Goal: Information Seeking & Learning: Learn about a topic

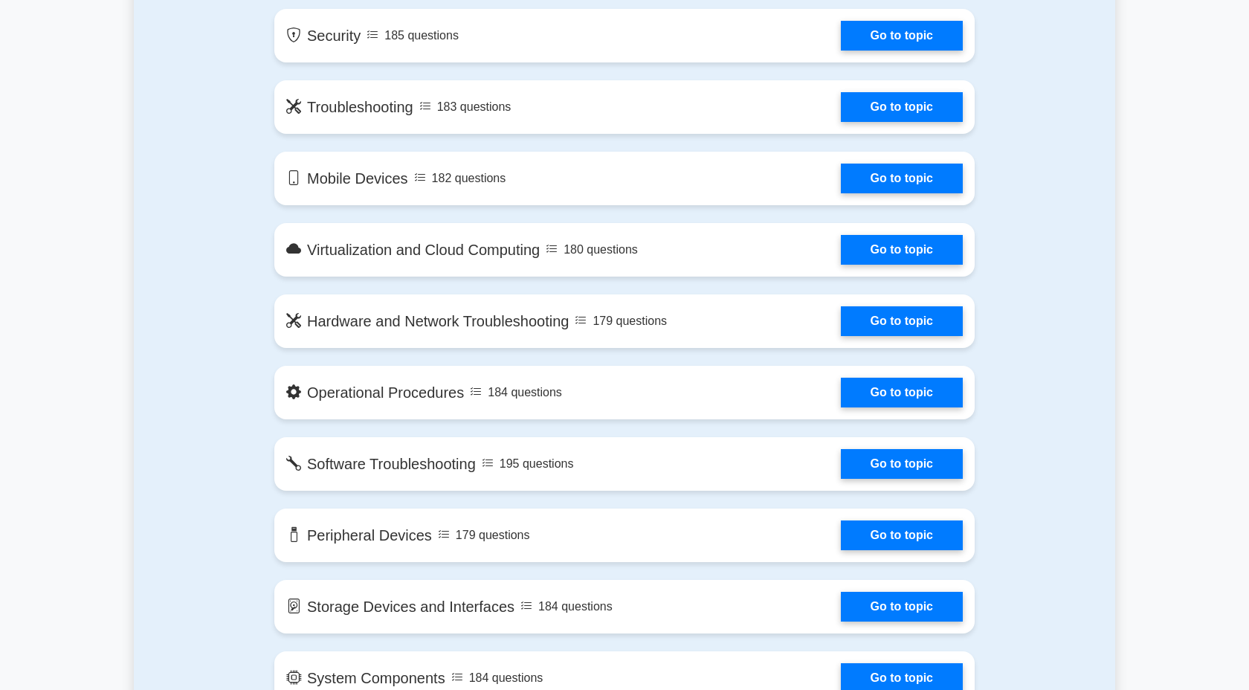
scroll to position [1087, 0]
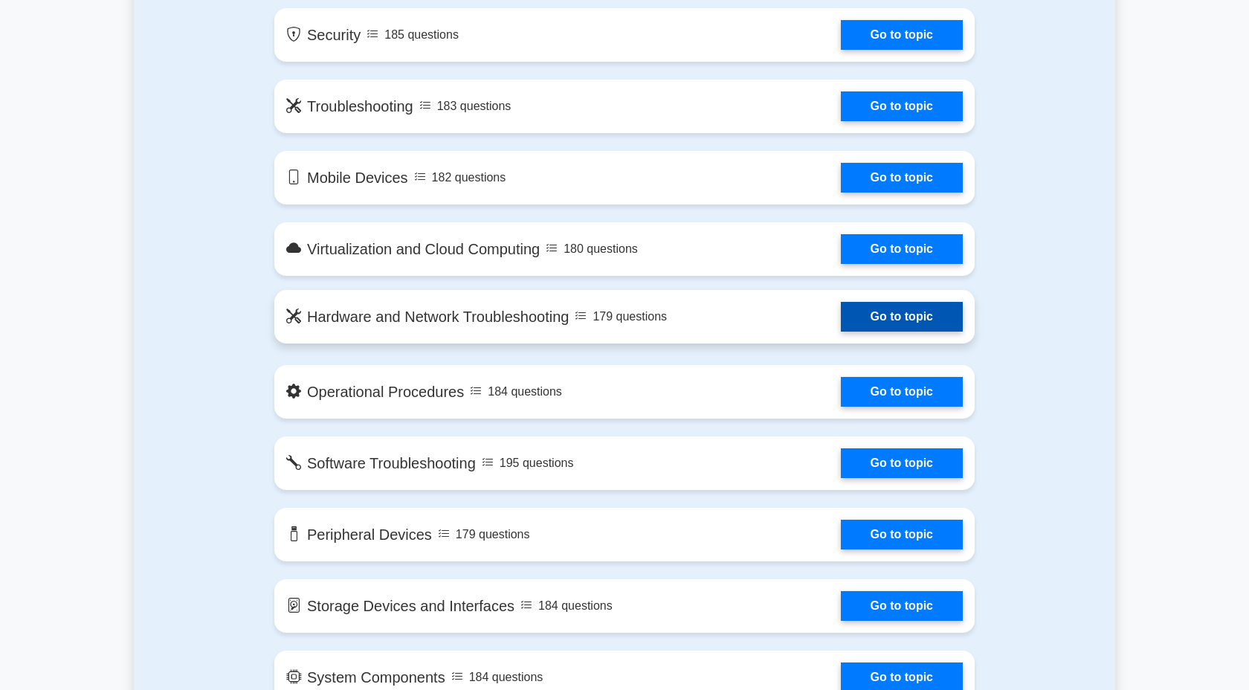
click at [884, 311] on link "Go to topic" at bounding box center [902, 317] width 122 height 30
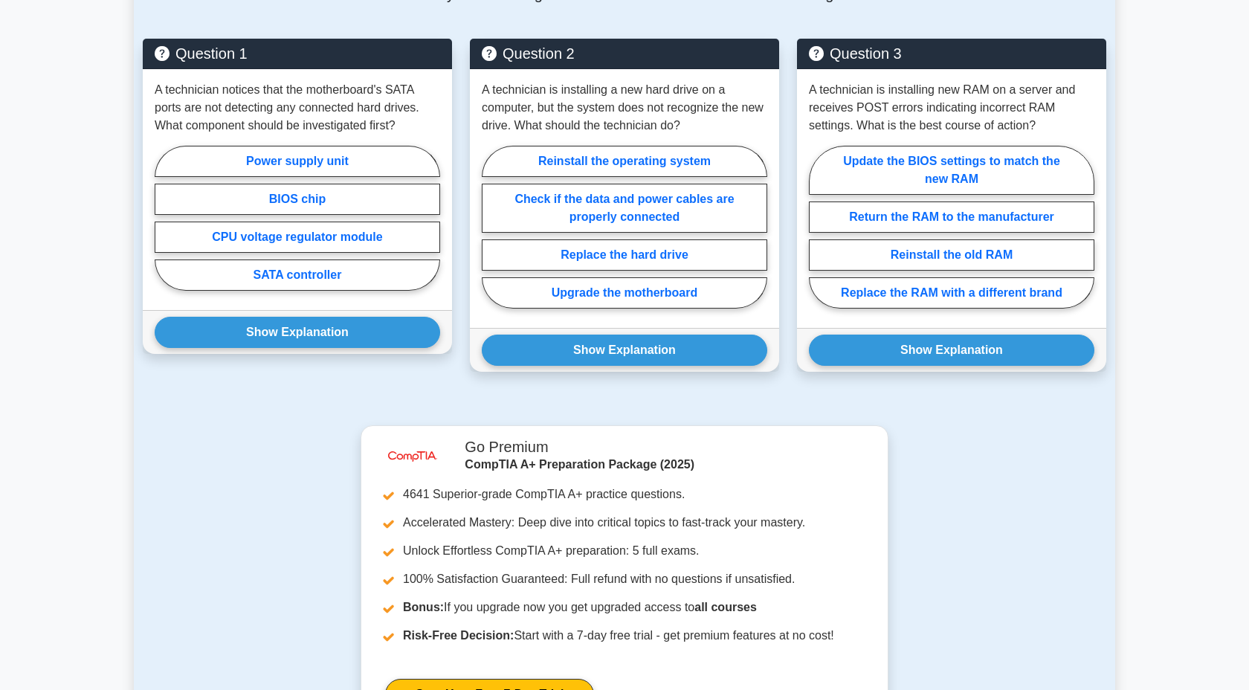
scroll to position [1145, 0]
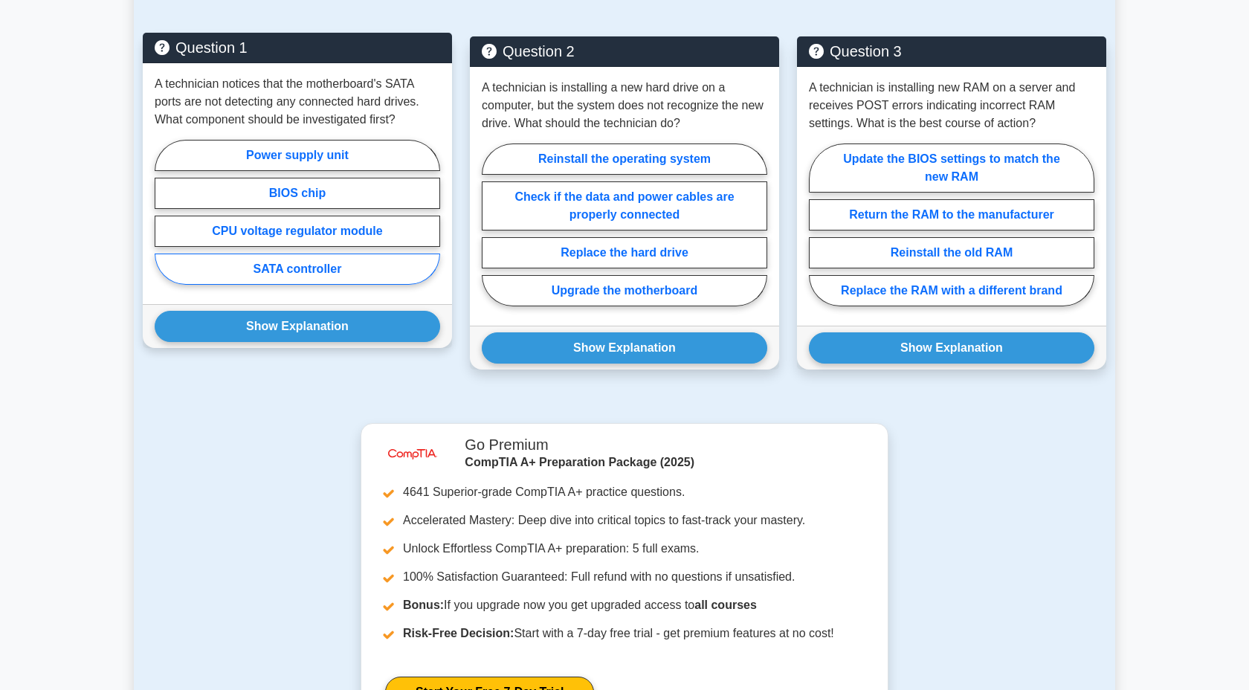
click at [299, 267] on label "SATA controller" at bounding box center [297, 268] width 285 height 31
click at [164, 221] on input "SATA controller" at bounding box center [160, 217] width 10 height 10
radio input "true"
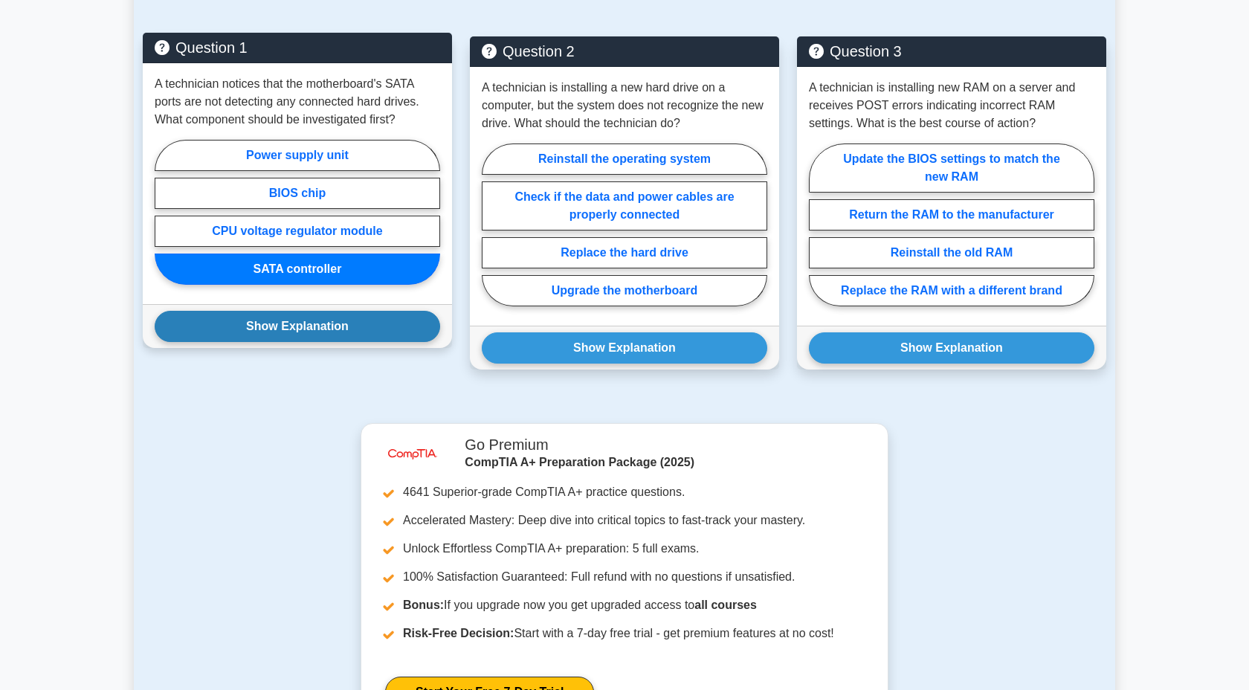
click at [306, 325] on button "Show Explanation" at bounding box center [297, 326] width 285 height 31
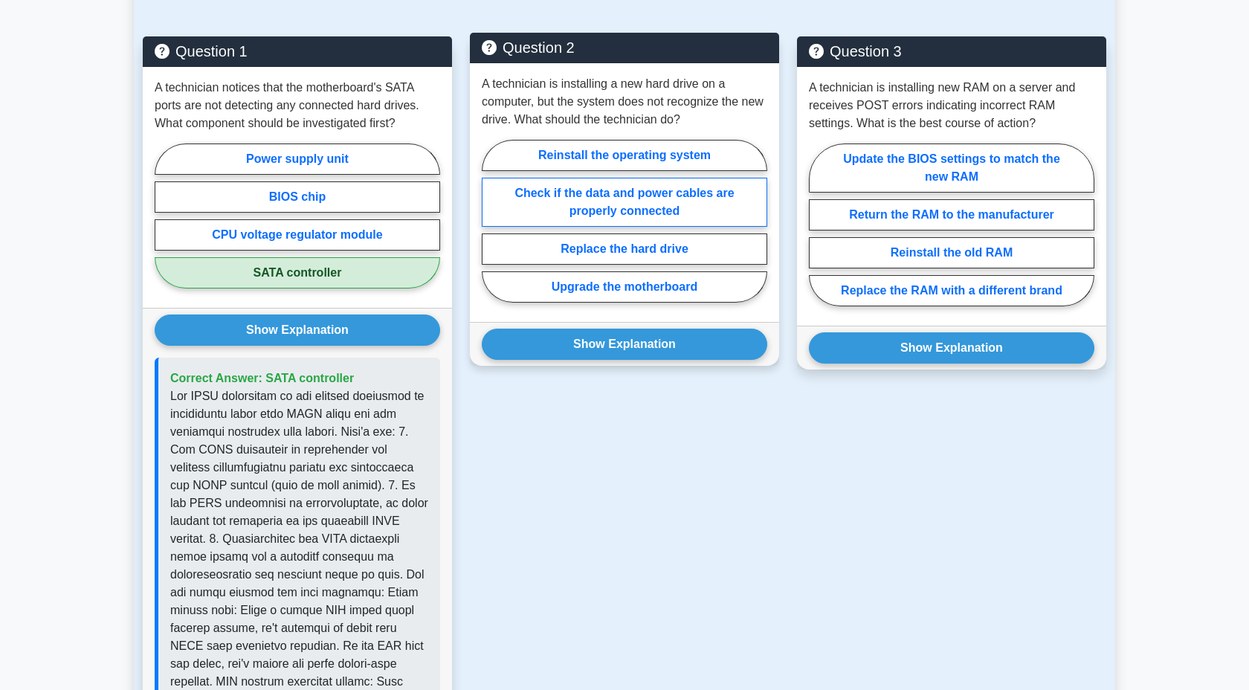
click at [639, 209] on label "Check if the data and power cables are properly connected" at bounding box center [624, 202] width 285 height 49
click at [491, 221] on input "Check if the data and power cables are properly connected" at bounding box center [487, 226] width 10 height 10
radio input "true"
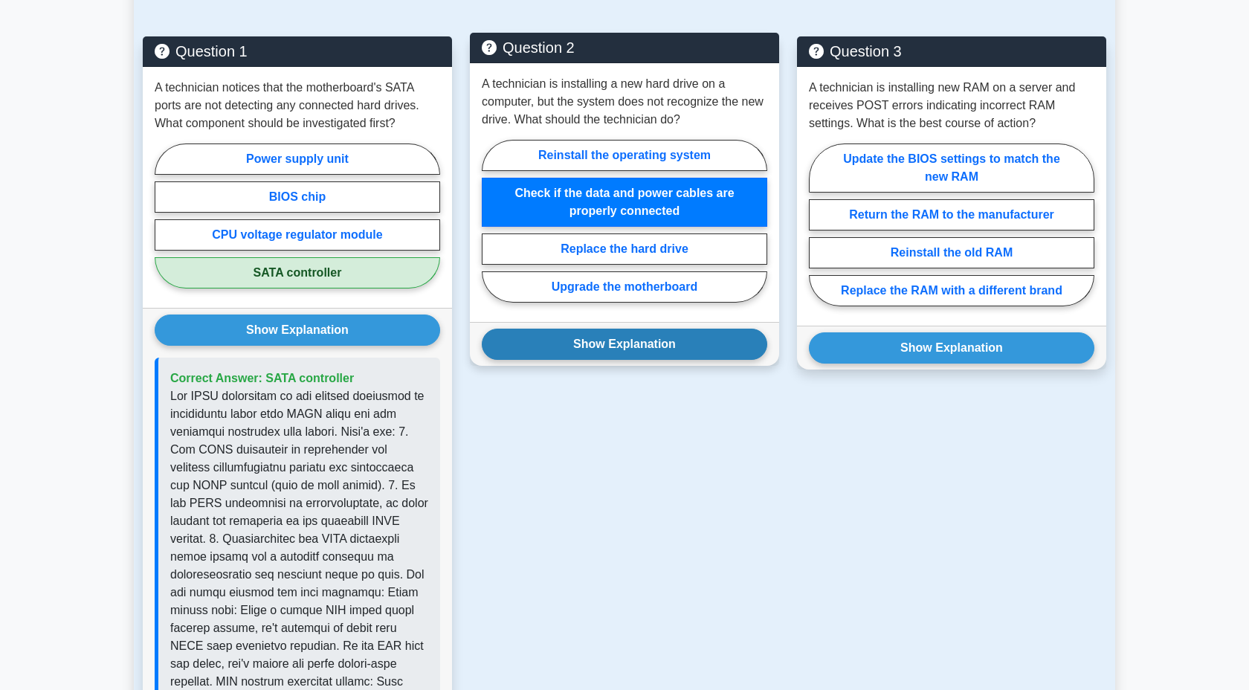
click at [626, 340] on button "Show Explanation" at bounding box center [624, 344] width 285 height 31
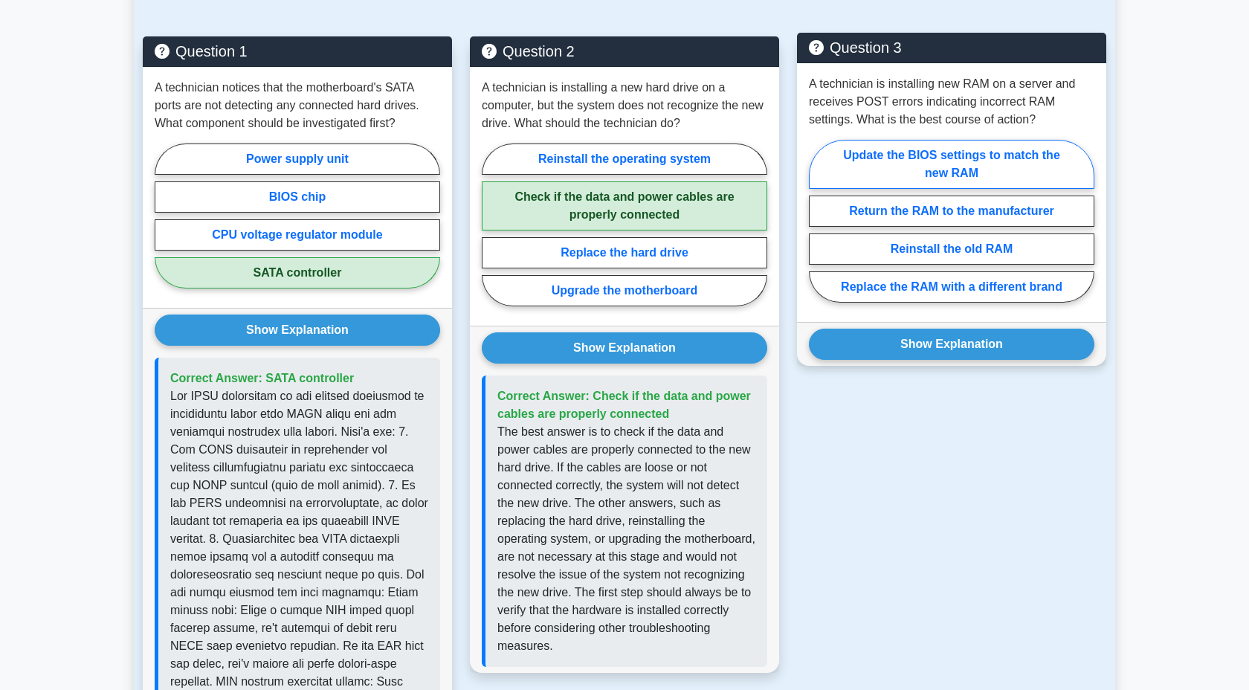
click at [949, 166] on label "Update the BIOS settings to match the new RAM" at bounding box center [951, 164] width 285 height 49
click at [818, 221] on input "Update the BIOS settings to match the new RAM" at bounding box center [814, 226] width 10 height 10
radio input "true"
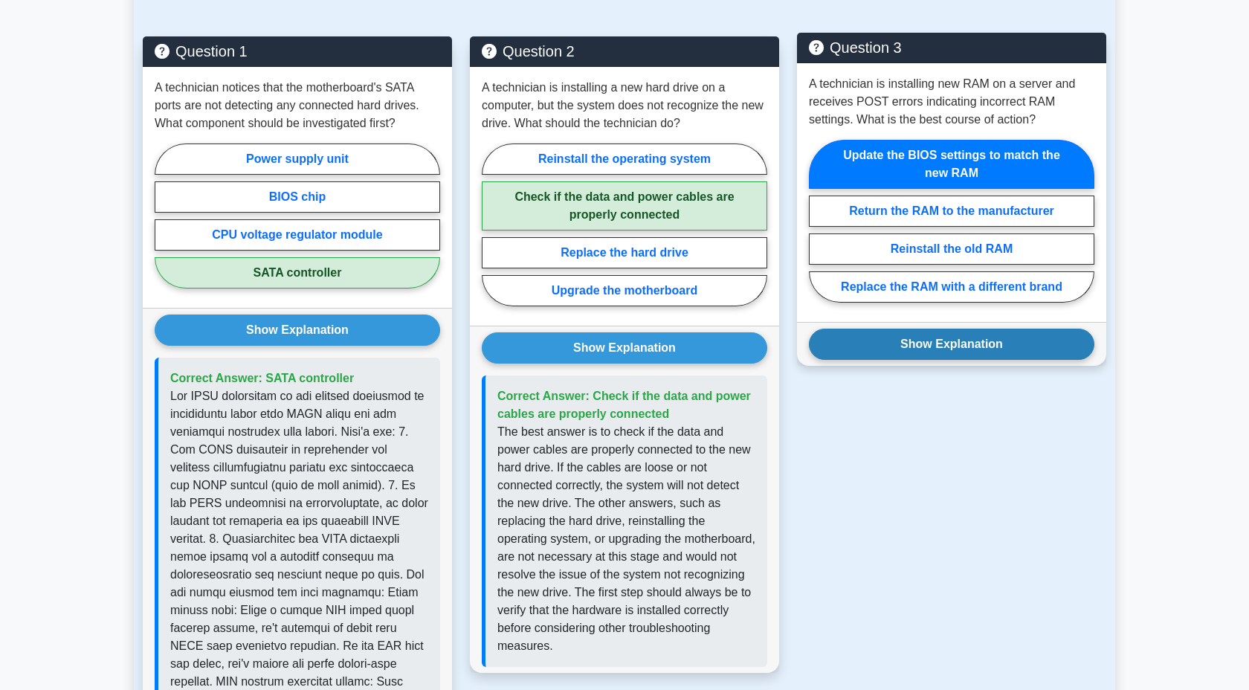
click at [946, 330] on button "Show Explanation" at bounding box center [951, 344] width 285 height 31
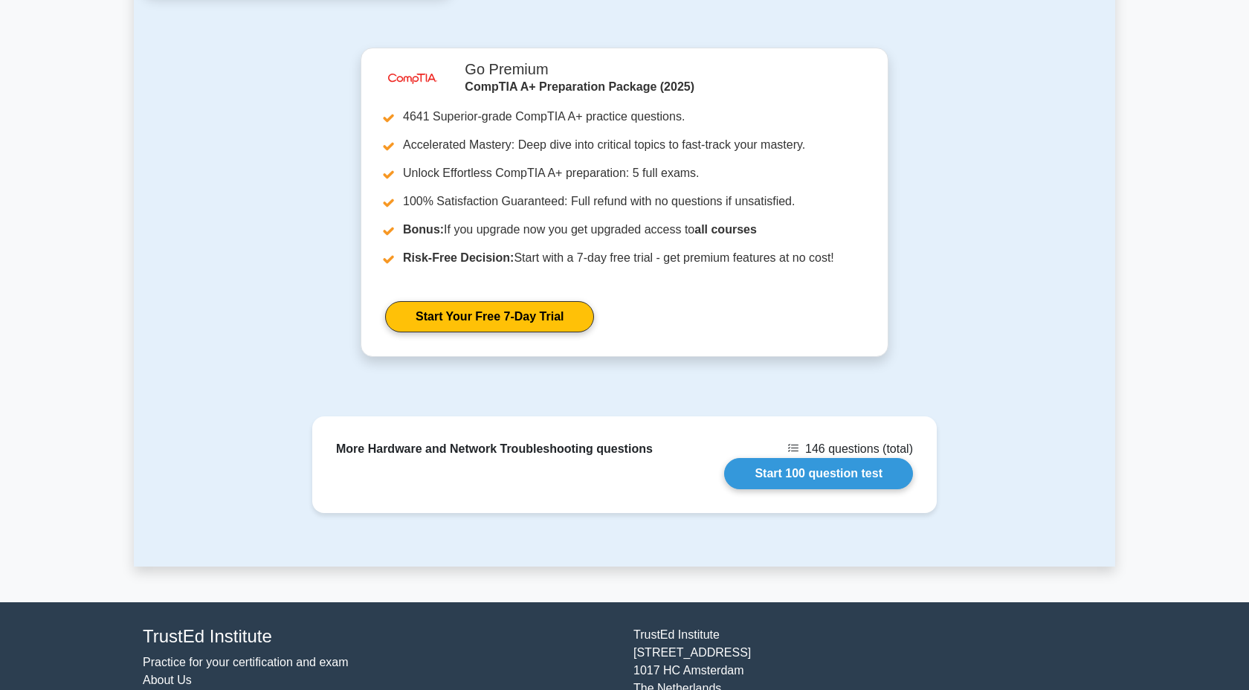
scroll to position [2132, 0]
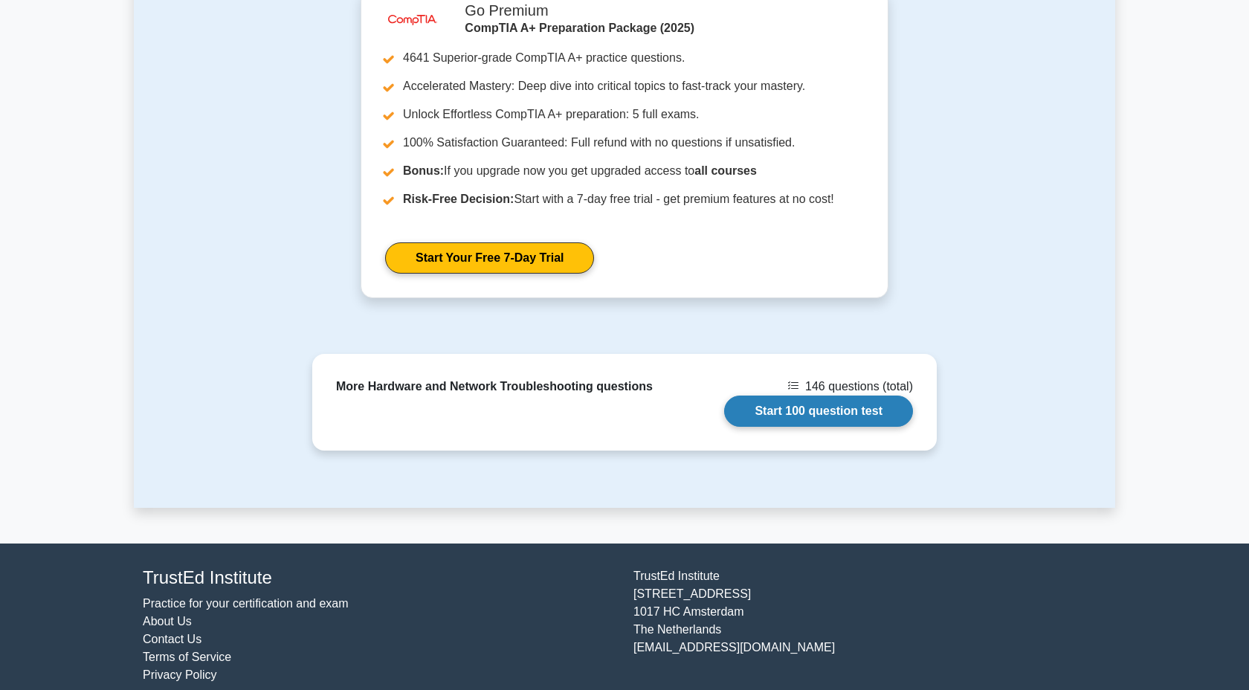
click at [874, 397] on link "Start 100 question test" at bounding box center [818, 410] width 189 height 31
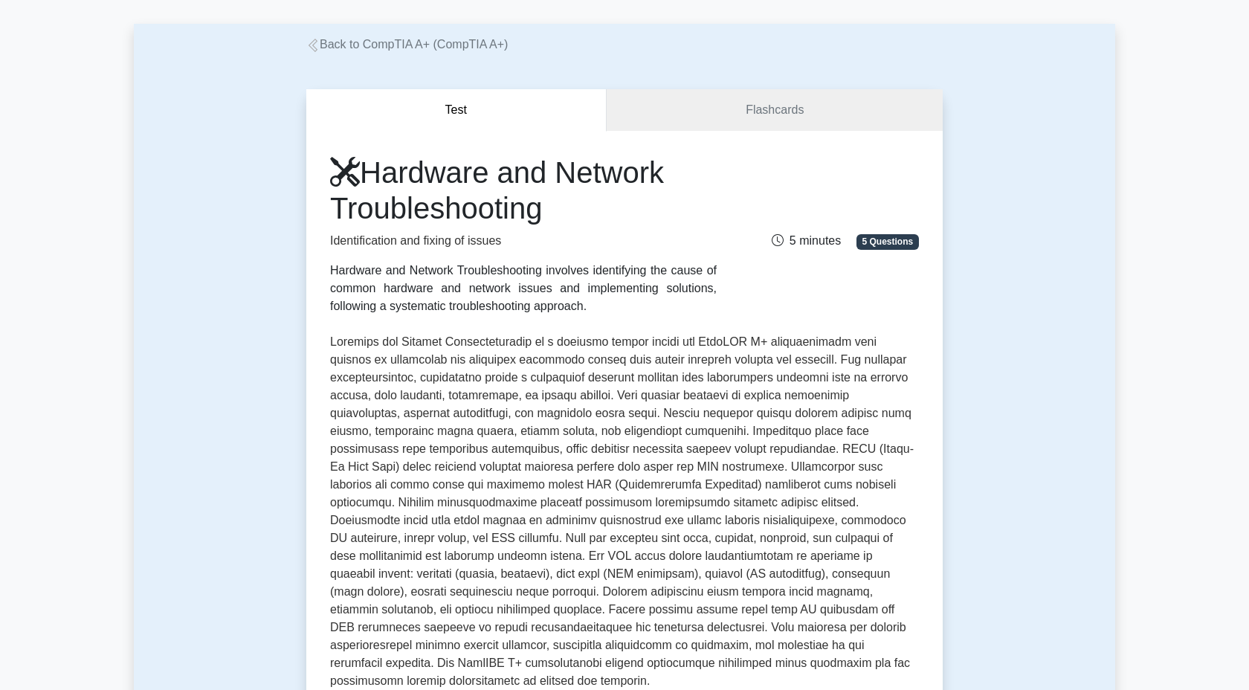
scroll to position [0, 0]
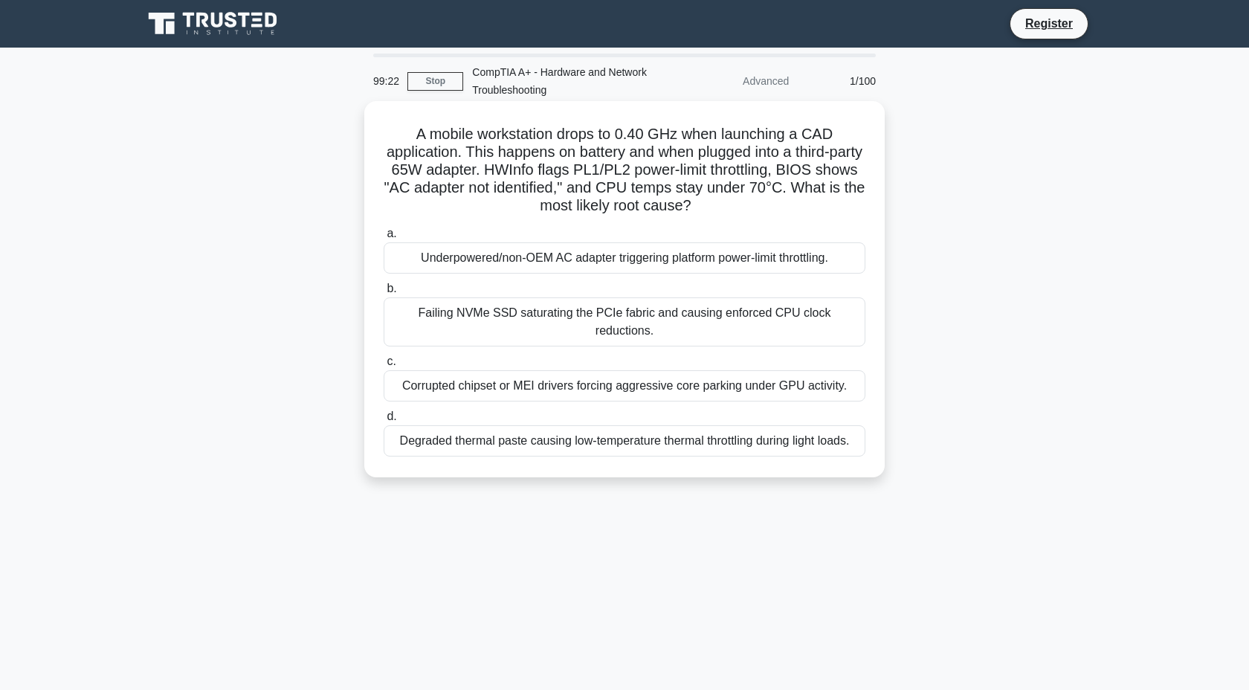
click at [520, 265] on div "Underpowered/non‑OEM AC adapter triggering platform power‑limit throttling." at bounding box center [625, 257] width 482 height 31
click at [384, 239] on input "a. Underpowered/non‑OEM AC adapter triggering platform power‑limit throttling." at bounding box center [384, 234] width 0 height 10
